Goal: Task Accomplishment & Management: Use online tool/utility

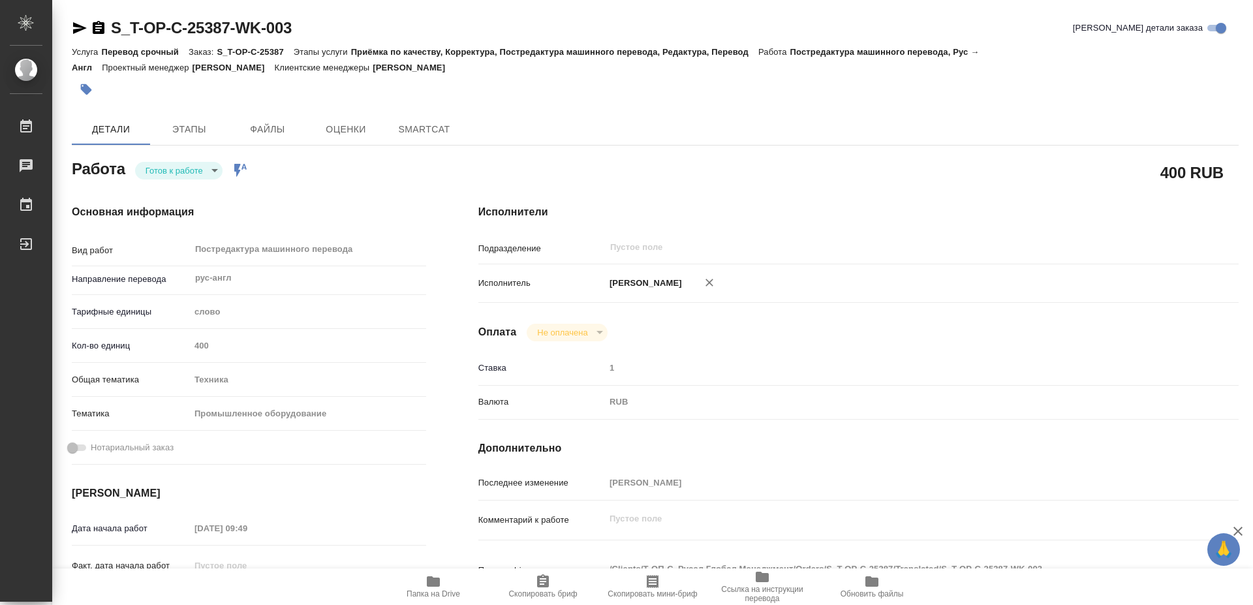
type textarea "x"
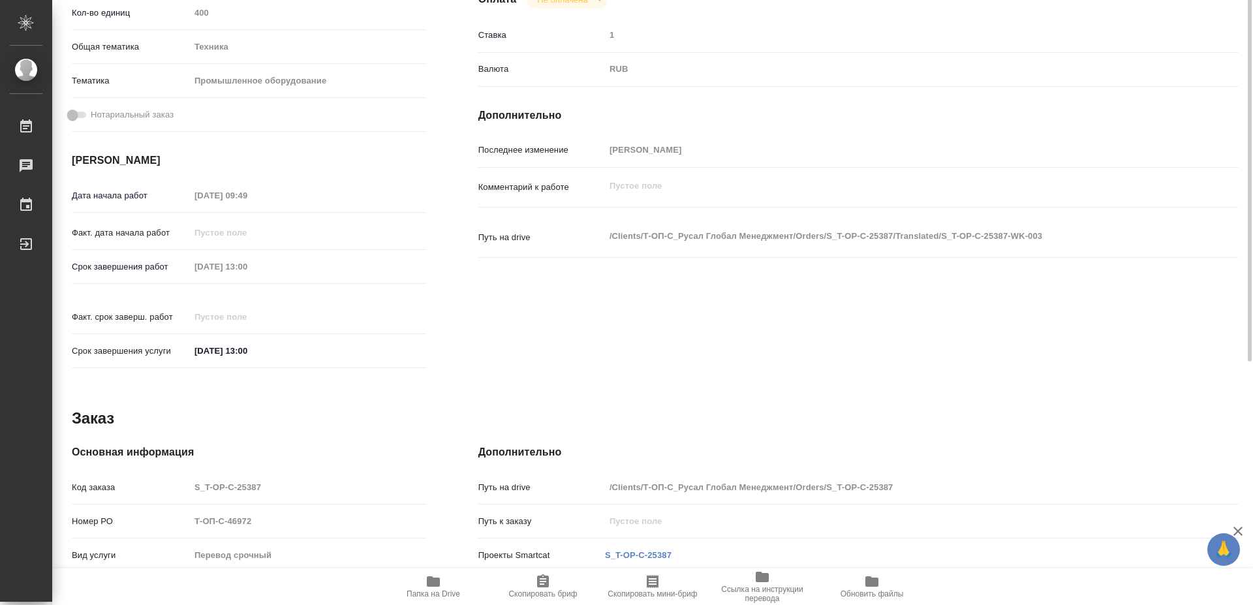
type textarea "x"
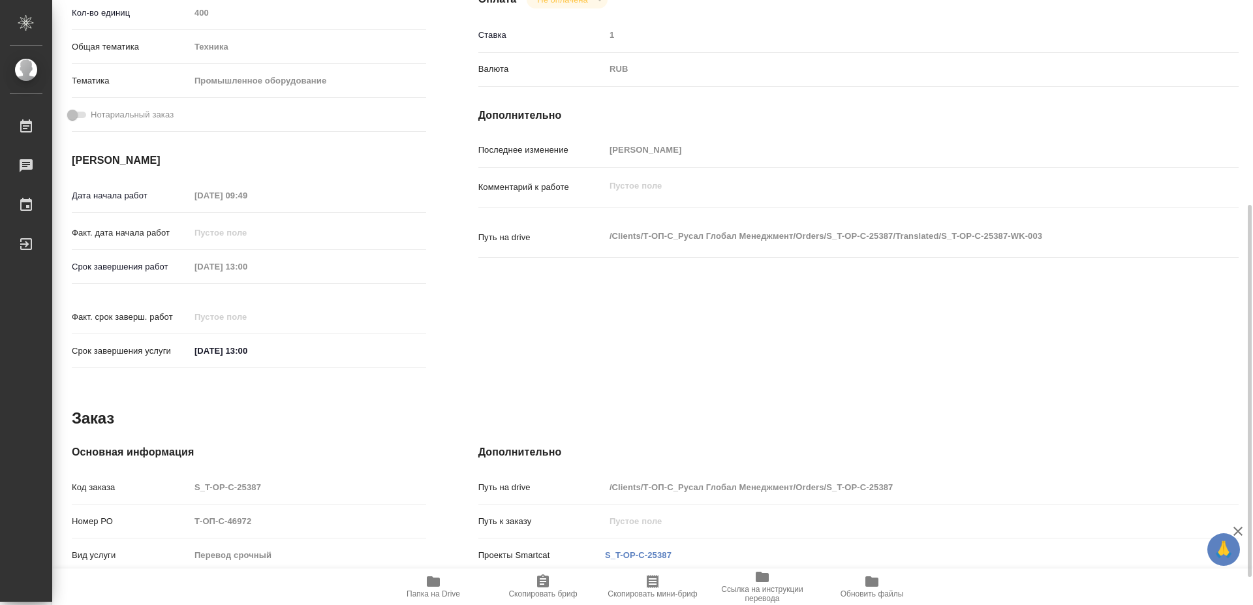
type textarea "x"
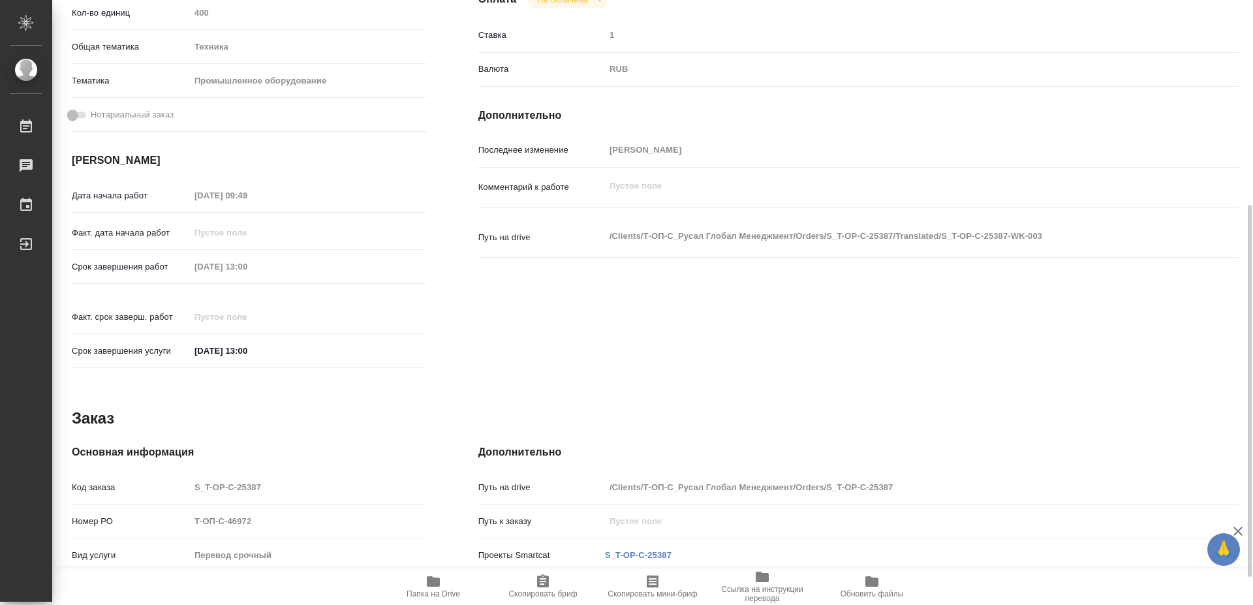
type textarea "x"
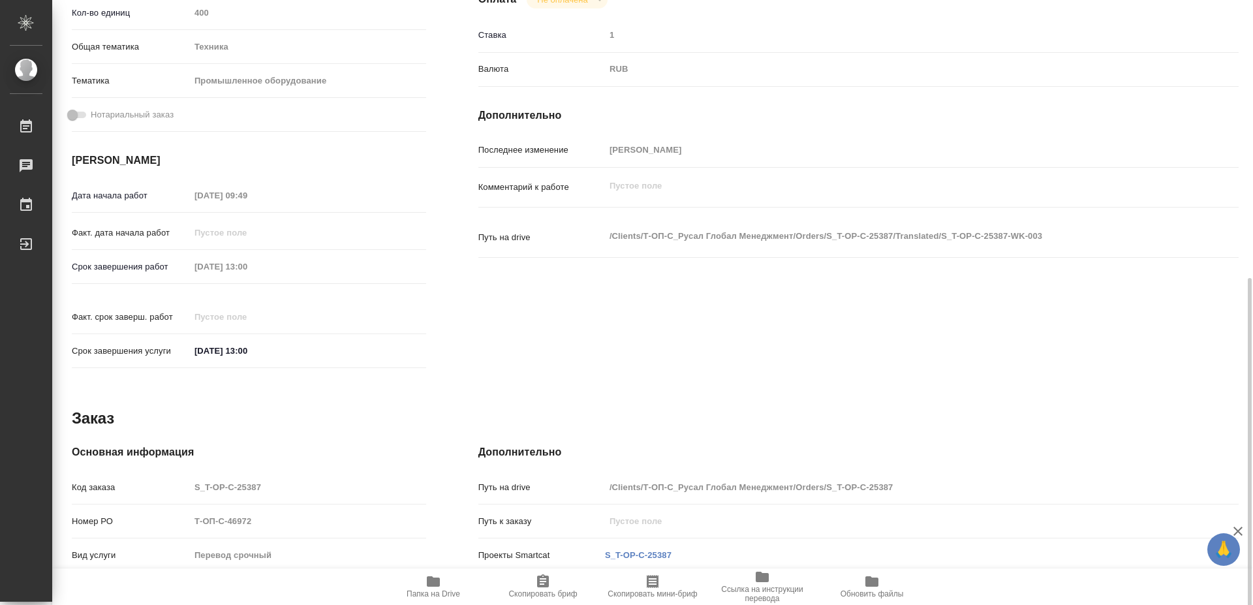
scroll to position [378, 0]
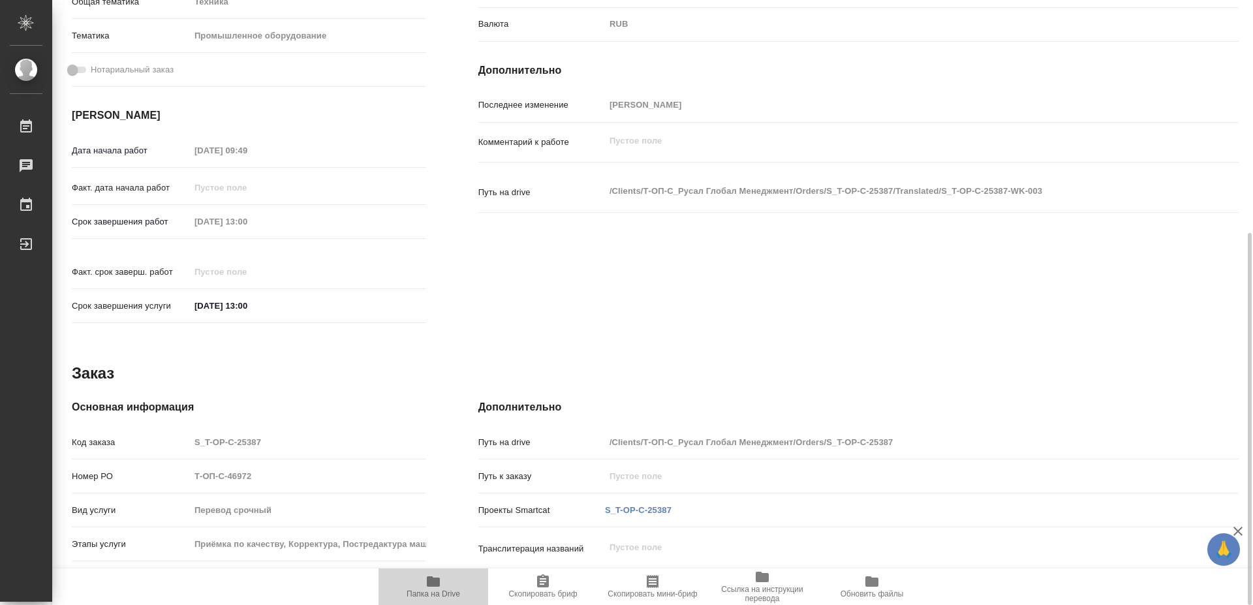
click at [423, 582] on span "Папка на Drive" at bounding box center [433, 586] width 94 height 25
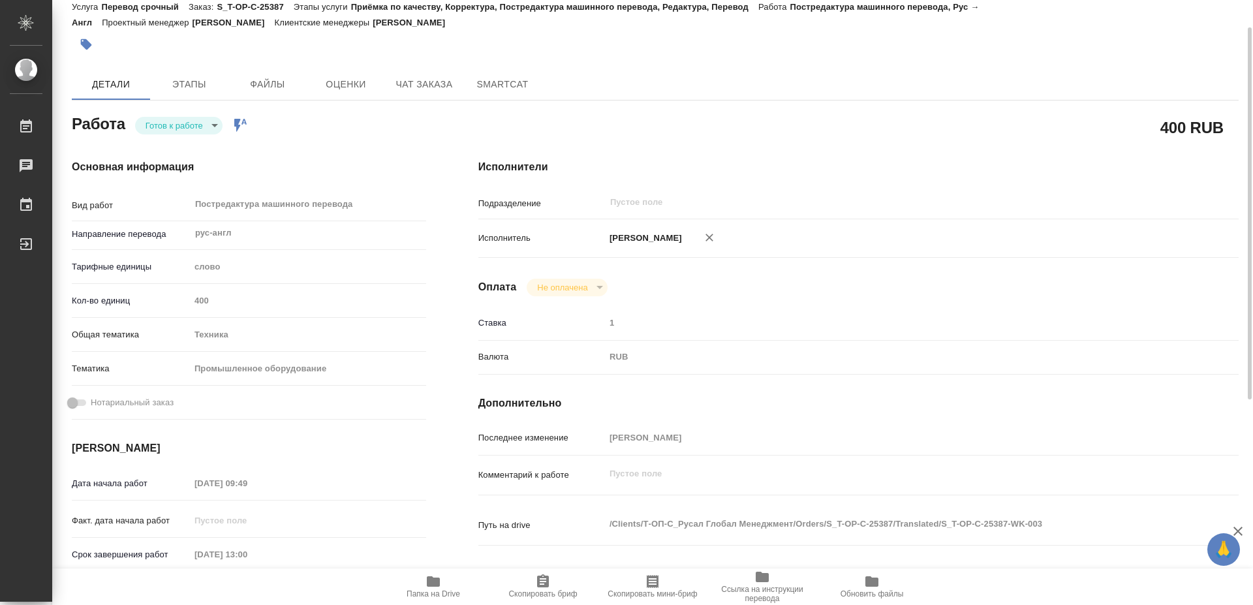
scroll to position [0, 0]
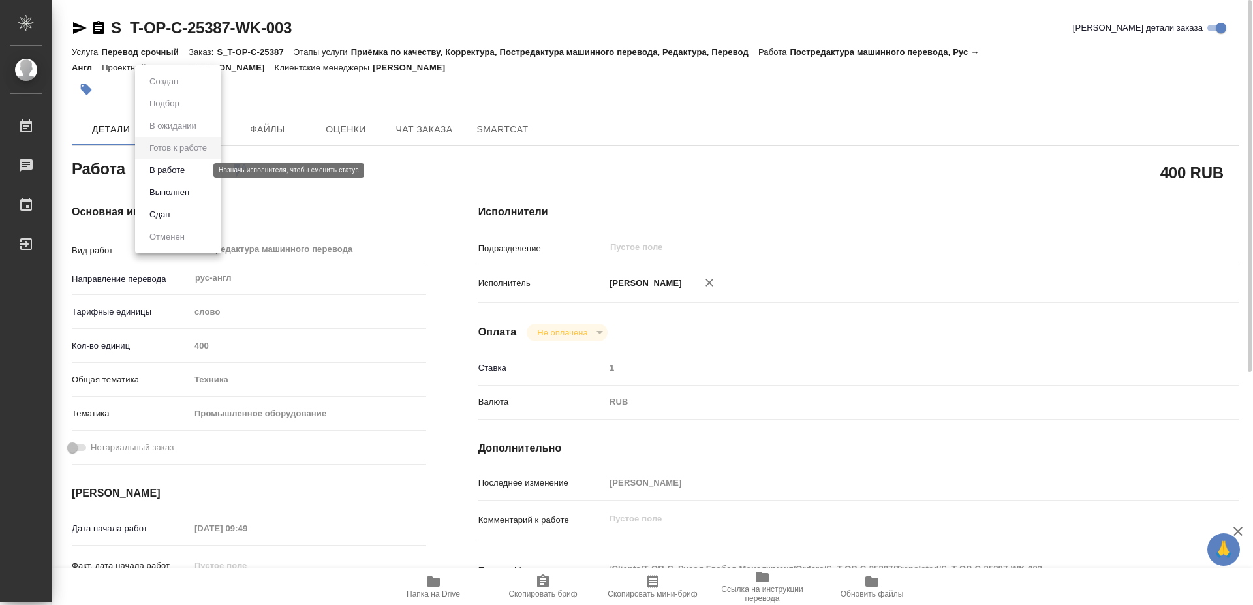
click at [189, 174] on body "🙏 .cls-1 fill:#fff; AWATERA [PERSON_NAME] 0 Чаты График Выйти S_T-OP-C-25387-WK…" at bounding box center [626, 302] width 1253 height 605
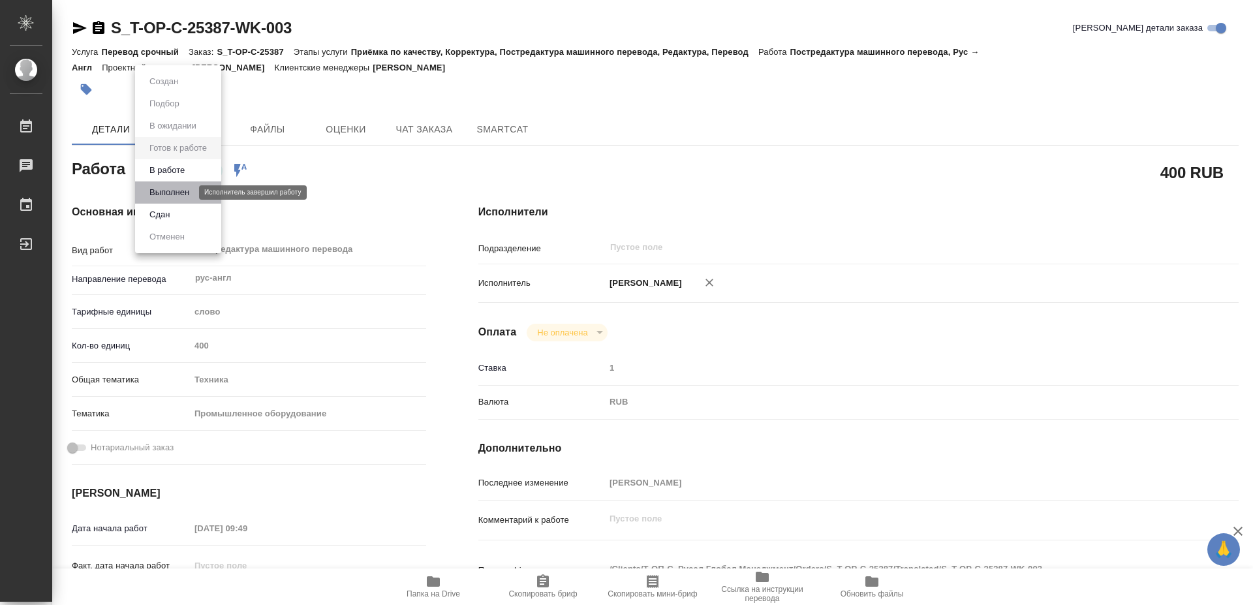
click at [184, 190] on button "Выполнен" at bounding box center [169, 192] width 48 height 14
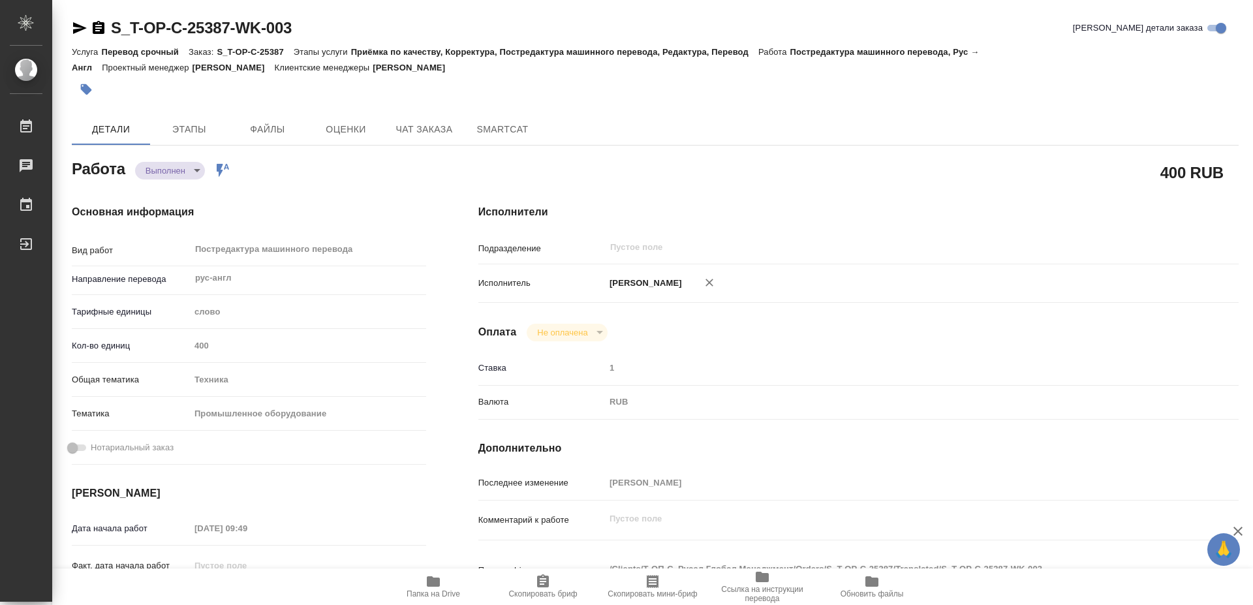
type textarea "x"
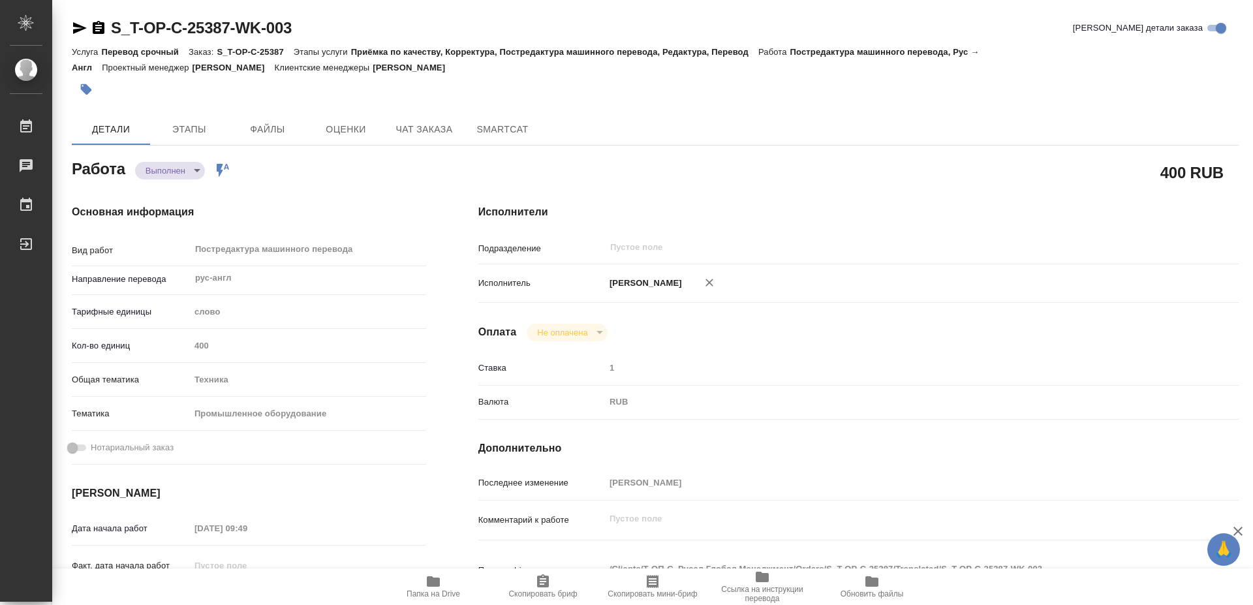
type textarea "x"
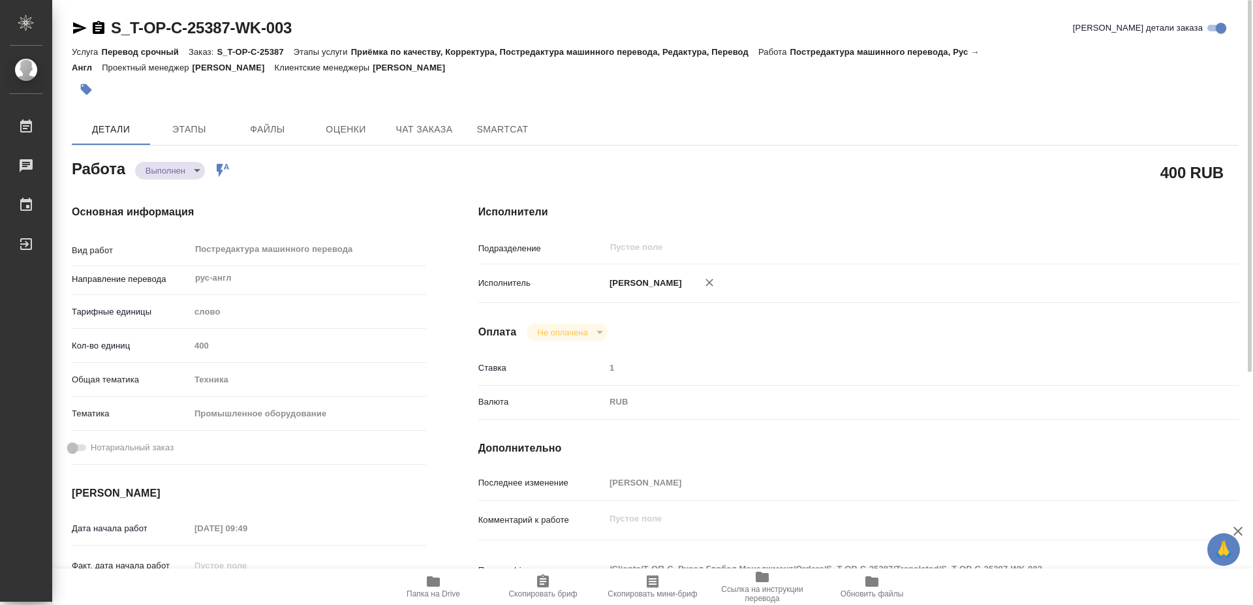
type textarea "x"
